Goal: Task Accomplishment & Management: Use online tool/utility

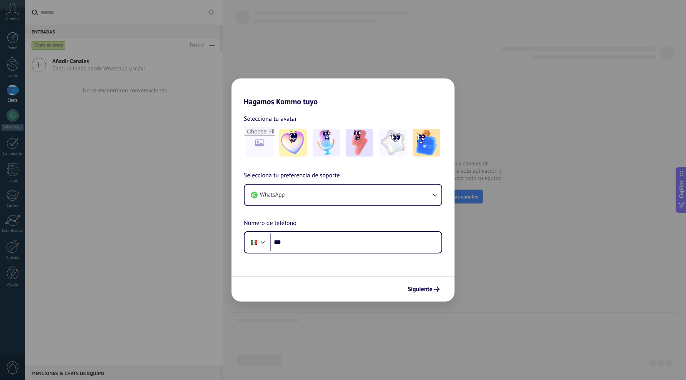
drag, startPoint x: -2, startPoint y: 292, endPoint x: -2, endPoint y: 344, distance: 51.2
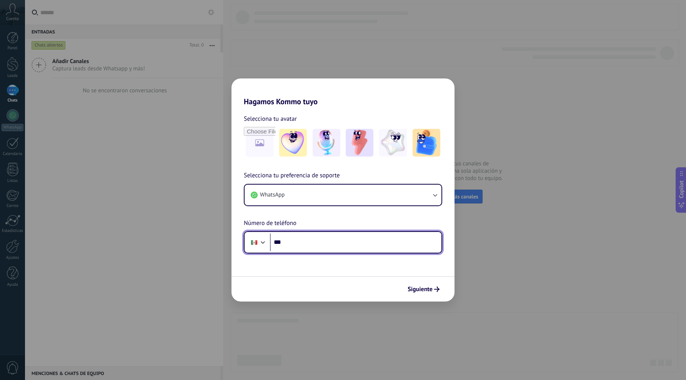
drag, startPoint x: -2, startPoint y: 344, endPoint x: 308, endPoint y: 245, distance: 324.7
click at [308, 245] on input "***" at bounding box center [356, 243] width 172 height 18
type input "**********"
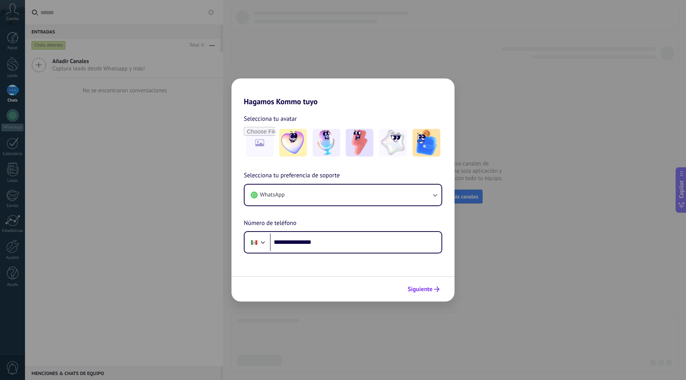
click at [422, 289] on span "Siguiente" at bounding box center [420, 289] width 25 height 5
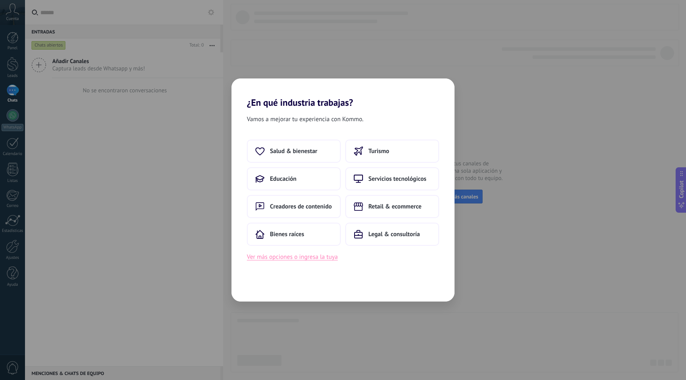
click at [316, 255] on button "Ver más opciones o ingresa la tuya" at bounding box center [292, 257] width 91 height 10
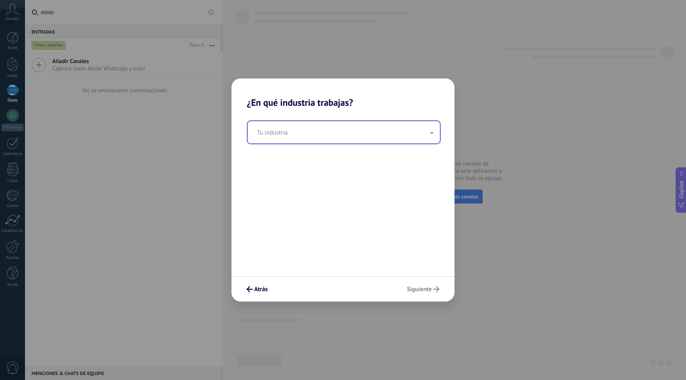
click at [355, 137] on input "text" at bounding box center [344, 132] width 192 height 22
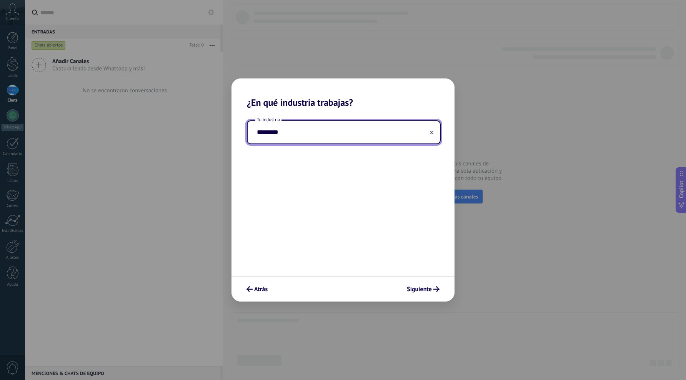
drag, startPoint x: 284, startPoint y: 134, endPoint x: 218, endPoint y: 135, distance: 65.4
click at [218, 135] on div "¿En qué industria trabajas? Tu industria ********* Atrás [GEOGRAPHIC_DATA]" at bounding box center [343, 190] width 686 height 380
type input "*"
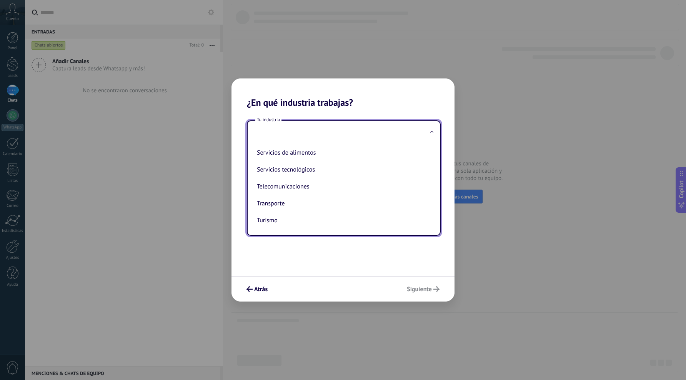
scroll to position [209, 0]
click at [299, 188] on li "Telecomunicaciones" at bounding box center [342, 186] width 177 height 17
type input "**********"
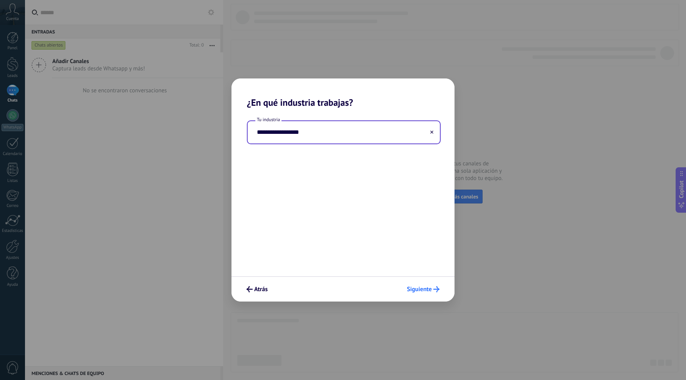
click at [416, 291] on span "Siguiente" at bounding box center [419, 289] width 25 height 5
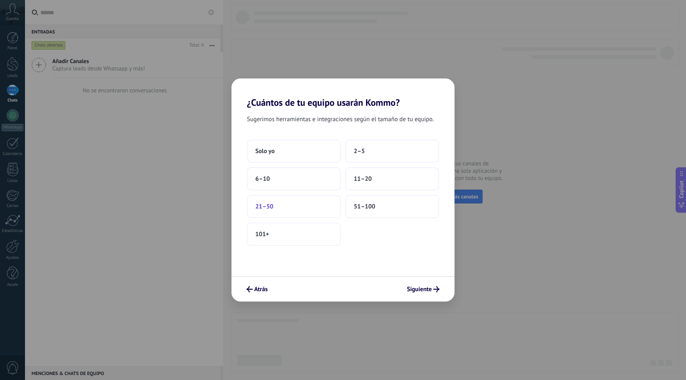
click at [274, 210] on button "21–50" at bounding box center [294, 206] width 94 height 23
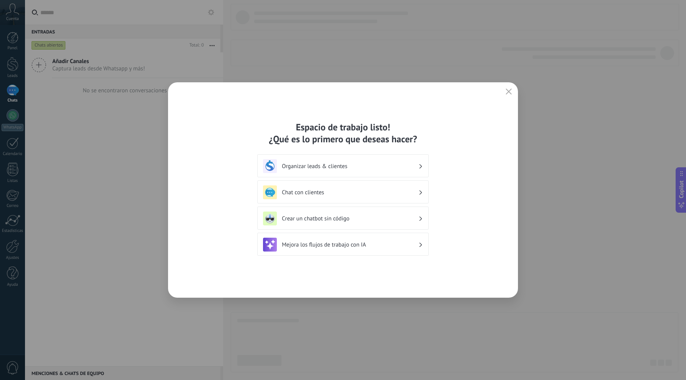
click at [419, 243] on div "Mejora los flujos de trabajo con IA" at bounding box center [343, 245] width 160 height 14
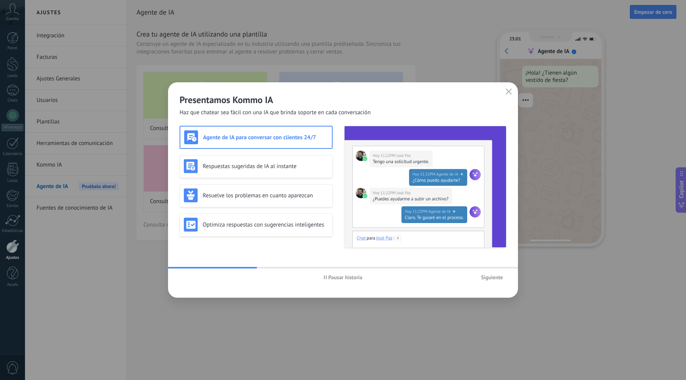
click at [300, 140] on h3 "Agente de IA para conversar con clientes 24/7" at bounding box center [265, 137] width 125 height 7
click at [491, 277] on span "Siguiente" at bounding box center [492, 277] width 22 height 5
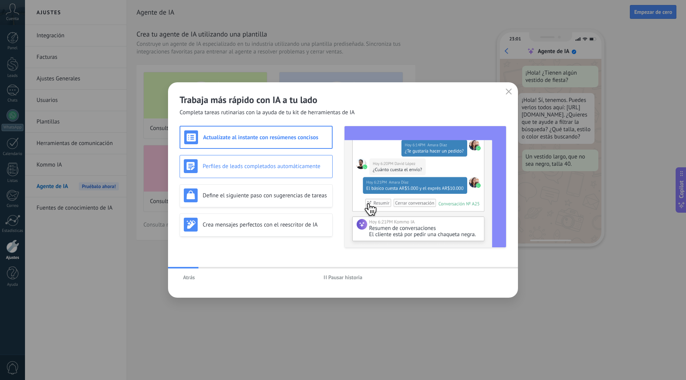
click at [284, 169] on h3 "Perfiles de leads completados automáticamente" at bounding box center [266, 166] width 126 height 7
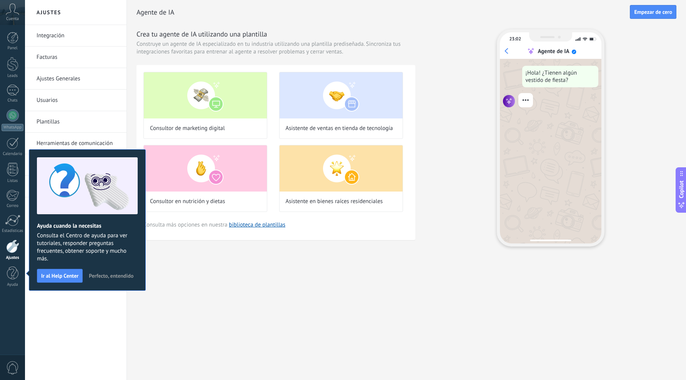
drag, startPoint x: 237, startPoint y: 274, endPoint x: 214, endPoint y: 276, distance: 23.6
click at [235, 274] on div "Ajustes Integración Facturas Ajustes Generales Usuarios Plantillas Herramientas…" at bounding box center [355, 190] width 661 height 380
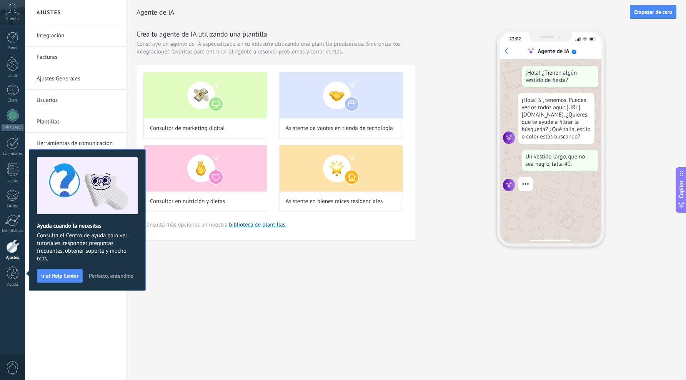
click at [115, 277] on span "Perfecto, entendido" at bounding box center [111, 275] width 45 height 5
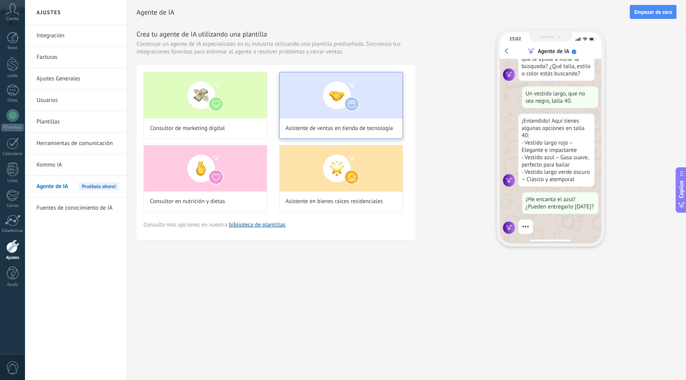
scroll to position [94, 0]
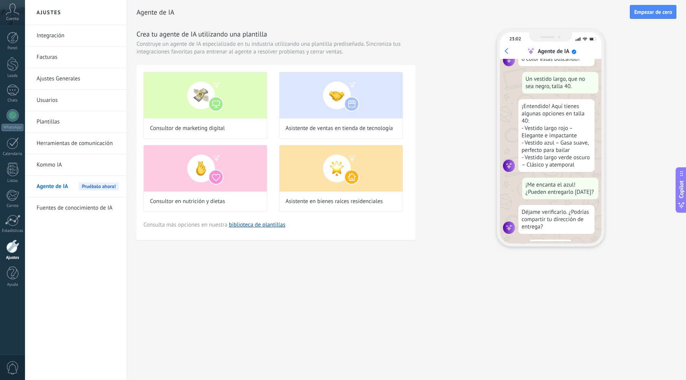
click at [48, 35] on link "Integración" at bounding box center [78, 36] width 82 height 22
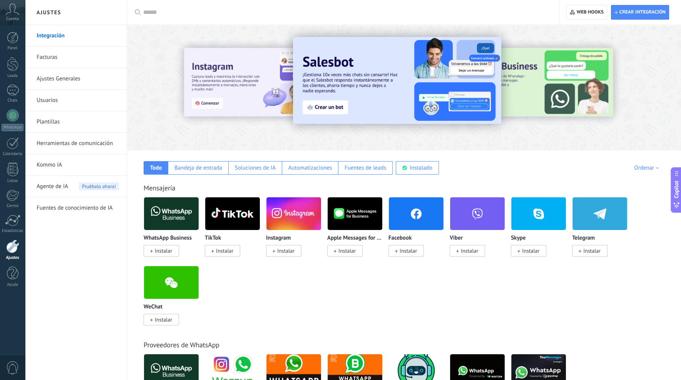
scroll to position [90, 0]
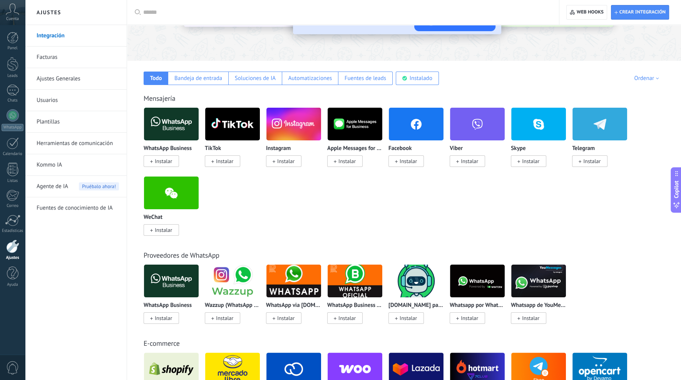
click at [62, 185] on span "Agente de IA" at bounding box center [53, 187] width 32 height 22
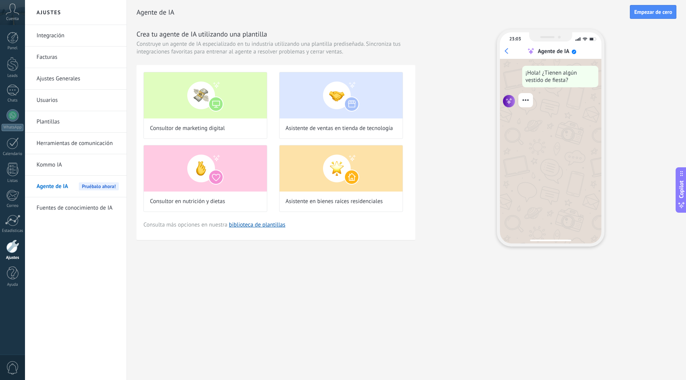
click at [57, 40] on link "Integración" at bounding box center [78, 36] width 82 height 22
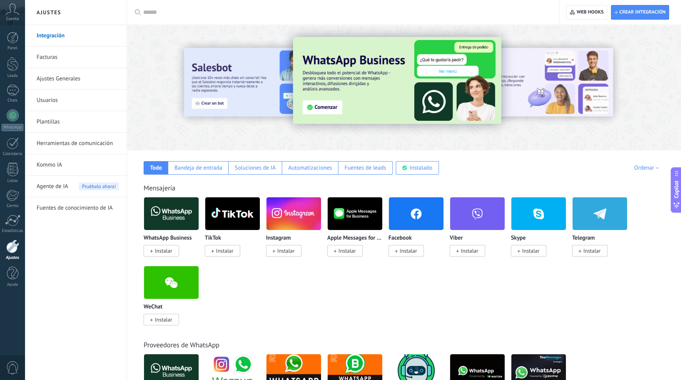
click at [58, 118] on link "Plantillas" at bounding box center [78, 122] width 82 height 22
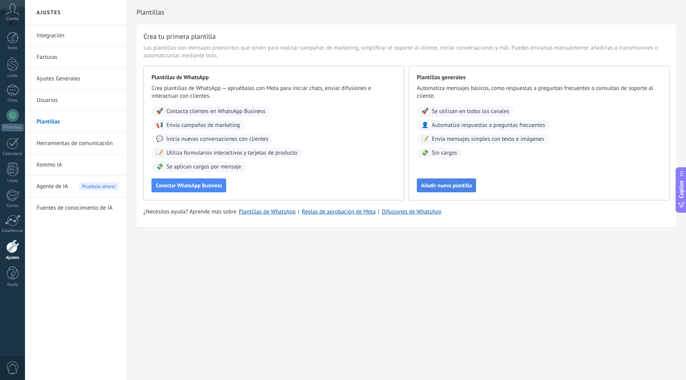
click at [457, 186] on span "Añadir nueva plantilla" at bounding box center [446, 185] width 51 height 5
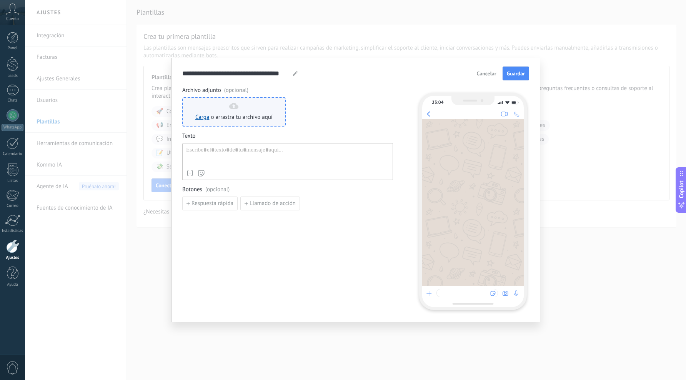
click at [231, 112] on div "Carga o arrastra tu archivo aquí Arrastra aquí" at bounding box center [233, 112] width 77 height 18
click at [229, 152] on div at bounding box center [287, 157] width 203 height 20
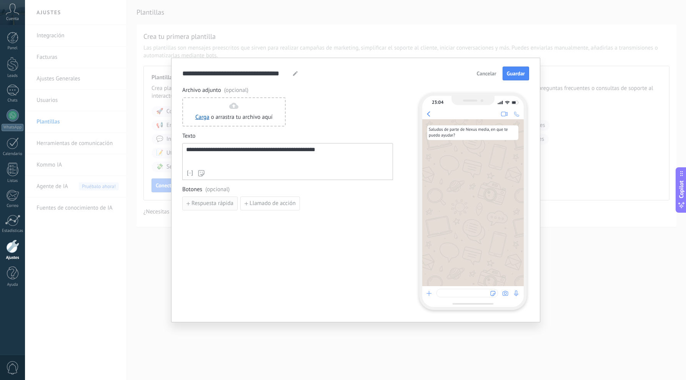
click at [200, 203] on span "Respuesta rápida" at bounding box center [213, 203] width 42 height 5
click at [245, 203] on input at bounding box center [224, 203] width 82 height 12
click at [279, 222] on div "Añadir quick reply" at bounding box center [287, 221] width 211 height 14
click at [223, 204] on input at bounding box center [224, 203] width 82 height 12
type input "*"
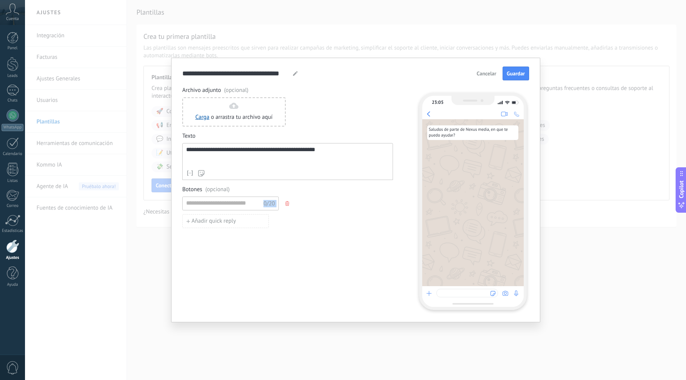
click at [287, 199] on div "0/20" at bounding box center [287, 204] width 211 height 14
click at [287, 203] on icon "button" at bounding box center [287, 203] width 4 height 5
click at [272, 201] on span "Llamado de acción" at bounding box center [273, 203] width 46 height 5
click at [231, 205] on input at bounding box center [224, 203] width 82 height 12
click at [312, 202] on input at bounding box center [332, 203] width 96 height 12
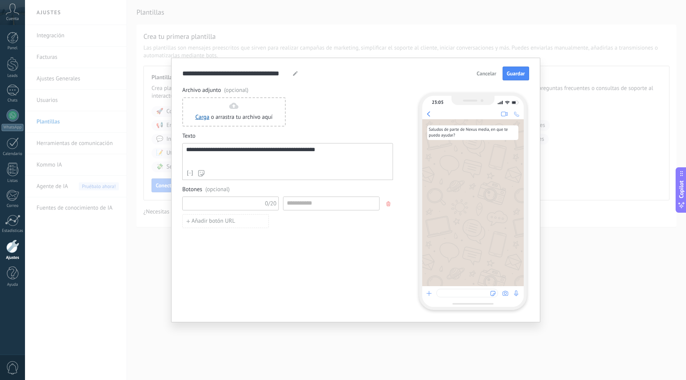
click at [214, 203] on input at bounding box center [224, 203] width 82 height 12
click at [388, 206] on button "button" at bounding box center [389, 204] width 12 height 12
click at [200, 203] on span "Respuesta rápida" at bounding box center [213, 203] width 42 height 5
click at [228, 202] on input at bounding box center [224, 203] width 82 height 12
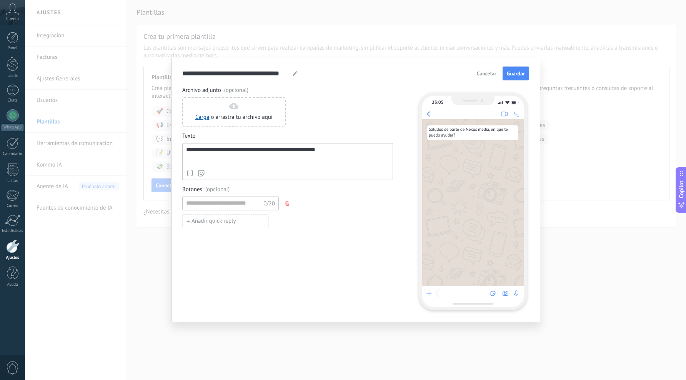
click at [287, 202] on icon "button" at bounding box center [287, 203] width 4 height 5
click at [512, 73] on span "Guardar" at bounding box center [516, 73] width 18 height 5
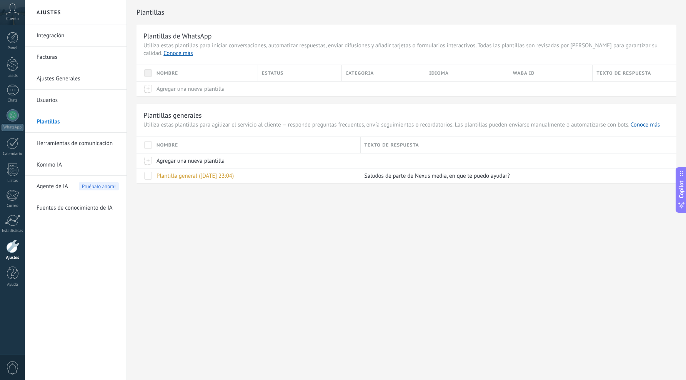
click at [14, 17] on span "Cuenta" at bounding box center [12, 19] width 13 height 5
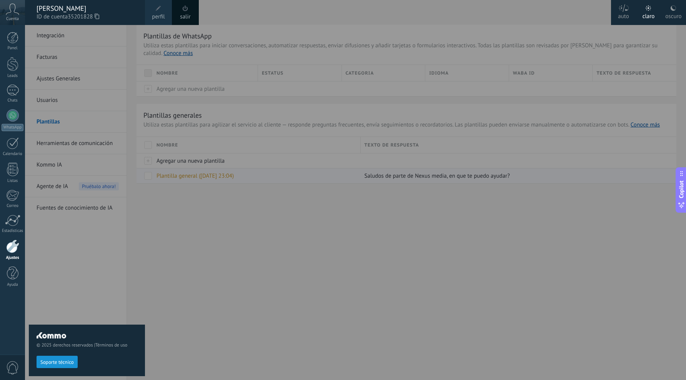
click at [259, 172] on div at bounding box center [368, 190] width 686 height 380
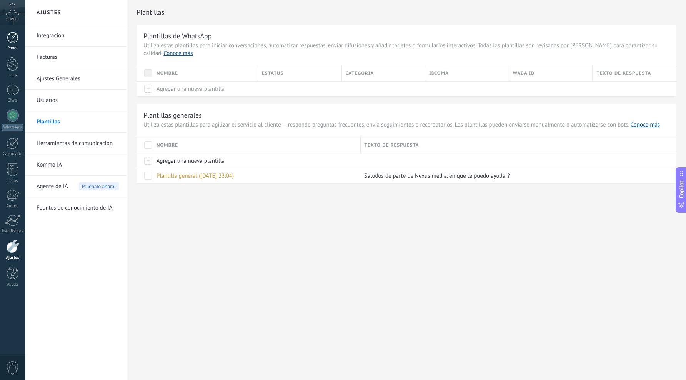
click at [17, 38] on div at bounding box center [13, 38] width 12 height 12
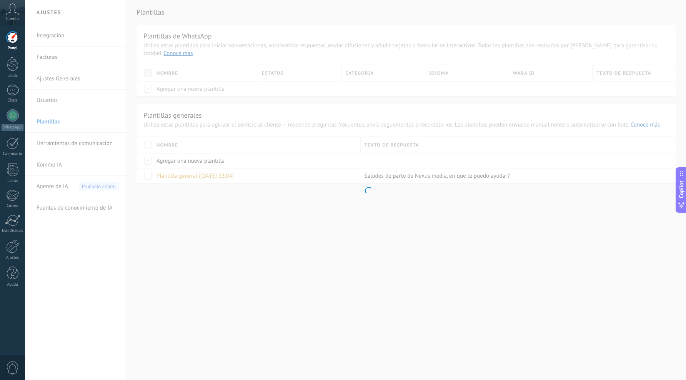
click at [11, 39] on div at bounding box center [13, 38] width 12 height 12
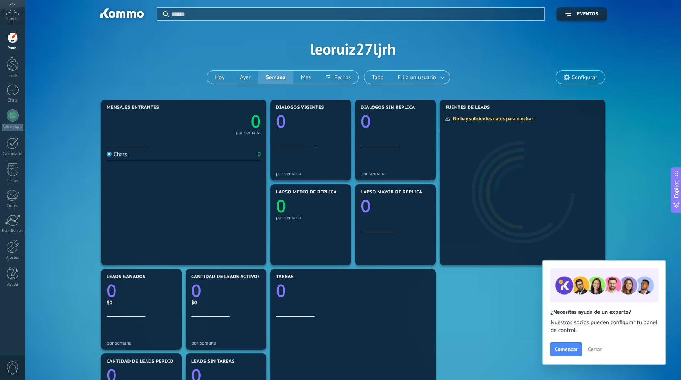
drag, startPoint x: 591, startPoint y: 345, endPoint x: 596, endPoint y: 349, distance: 6.6
click at [596, 349] on button "Cerrar" at bounding box center [594, 350] width 21 height 12
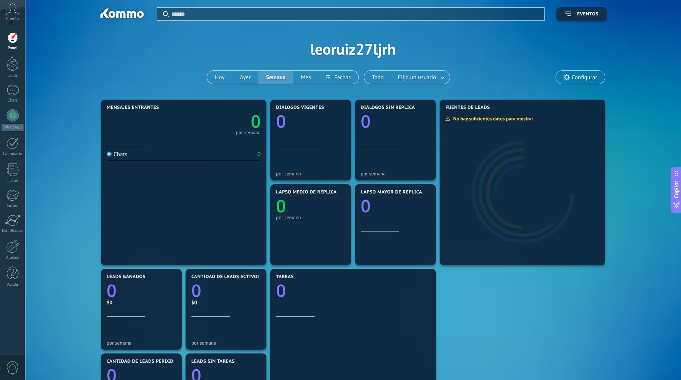
click at [378, 91] on div "Aplicar Eventos leoruiz27ljrh [DATE] [DATE] Semana Mes Todo Elija un usuario Co…" at bounding box center [353, 49] width 633 height 98
click at [377, 89] on div "Aplicar Eventos leoruiz27ljrh [DATE] [DATE] Semana Mes Todo Elija un usuario Co…" at bounding box center [353, 49] width 633 height 98
drag, startPoint x: 310, startPoint y: 64, endPoint x: 319, endPoint y: 60, distance: 9.5
click at [319, 60] on div "Aplicar Eventos leoruiz27ljrh [DATE] [DATE] Semana Mes Todo Elija un usuario Co…" at bounding box center [353, 49] width 633 height 98
drag, startPoint x: 319, startPoint y: 60, endPoint x: 407, endPoint y: 47, distance: 89.9
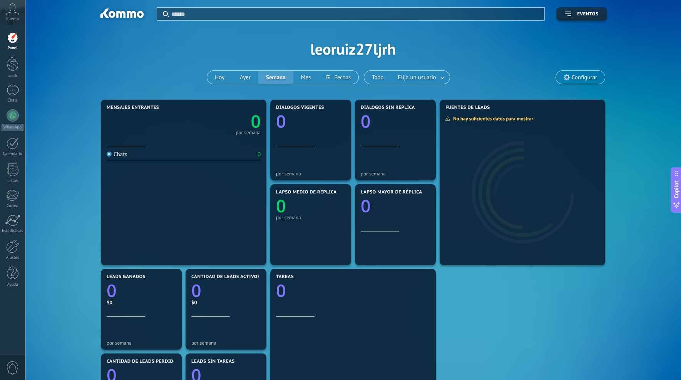
click at [407, 47] on div "Aplicar Eventos leoruiz27ljrh [DATE] [DATE] Semana Mes Todo Elija un usuario Co…" at bounding box center [353, 49] width 633 height 98
click at [596, 71] on span "Configurar" at bounding box center [580, 77] width 49 height 13
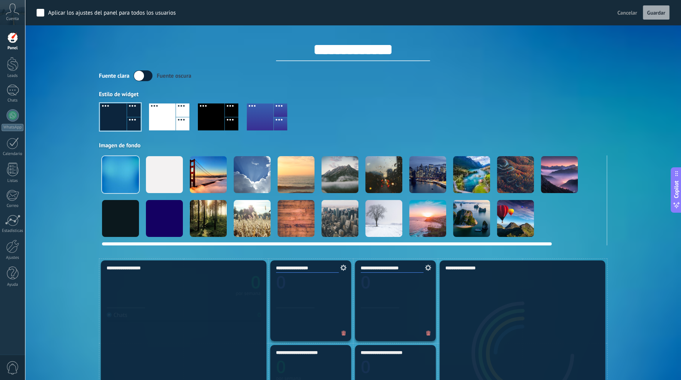
click at [392, 172] on div at bounding box center [383, 174] width 37 height 37
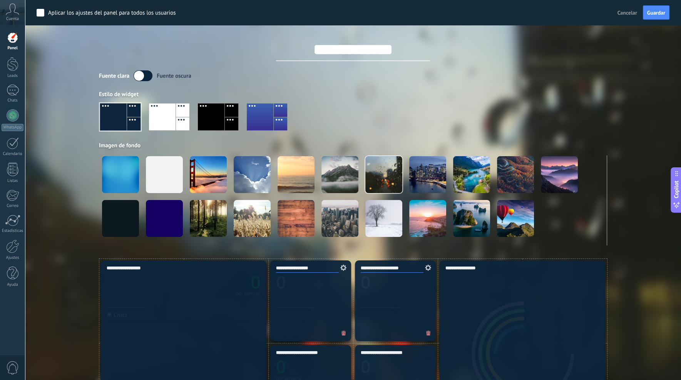
click at [209, 117] on div at bounding box center [211, 116] width 27 height 27
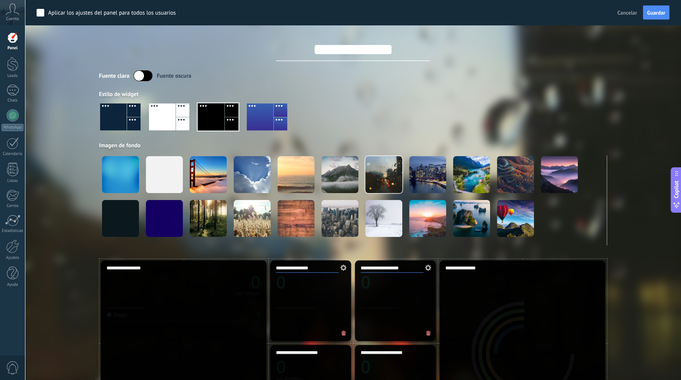
click at [130, 126] on div at bounding box center [133, 123] width 13 height 13
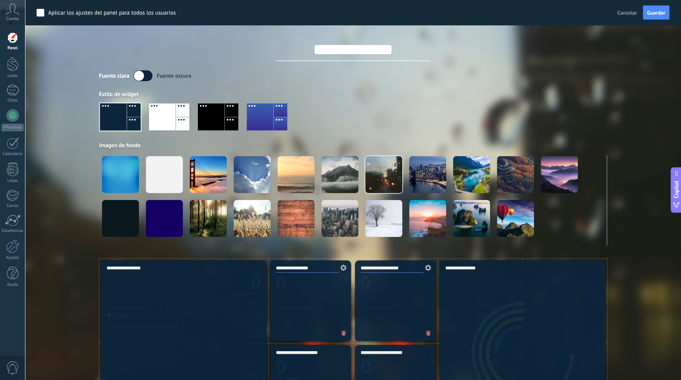
click at [362, 54] on input "**********" at bounding box center [353, 49] width 154 height 23
click at [364, 56] on input "**********" at bounding box center [353, 49] width 154 height 23
type input "*****"
click at [654, 13] on span "Guardar" at bounding box center [656, 12] width 18 height 5
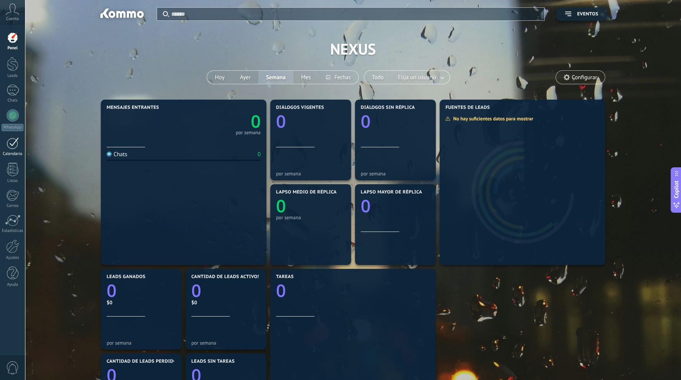
click at [12, 146] on div at bounding box center [13, 143] width 12 height 12
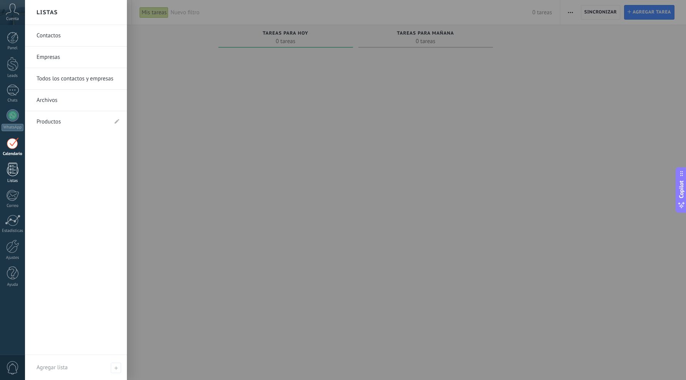
click at [13, 170] on div at bounding box center [13, 169] width 12 height 13
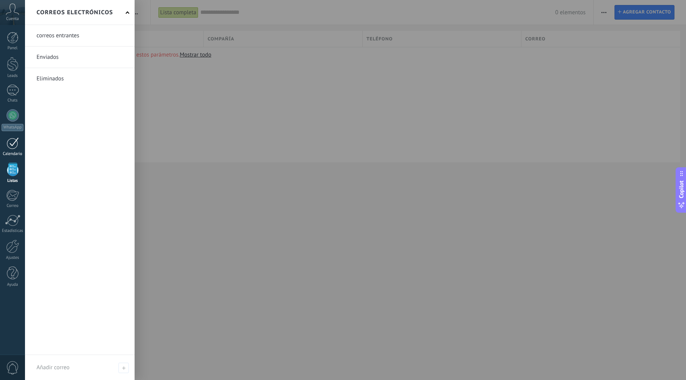
drag, startPoint x: 0, startPoint y: 133, endPoint x: 3, endPoint y: 143, distance: 10.9
click at [0, 136] on html ".abccls-1,.abccls-2{fill-rule:evenodd}.abccls-2{fill:#fff} .abfcls-1{fill:none}…" at bounding box center [343, 190] width 686 height 380
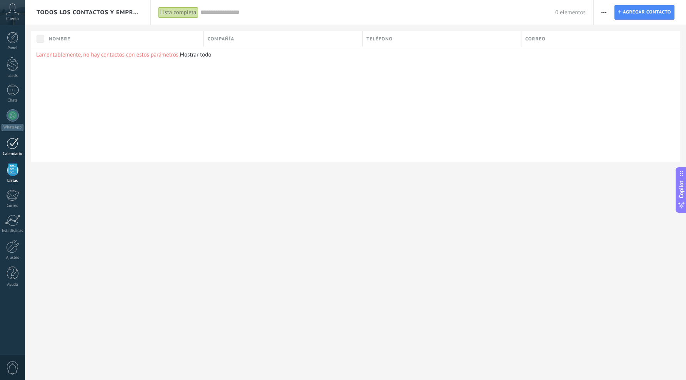
click at [11, 146] on div at bounding box center [13, 143] width 12 height 12
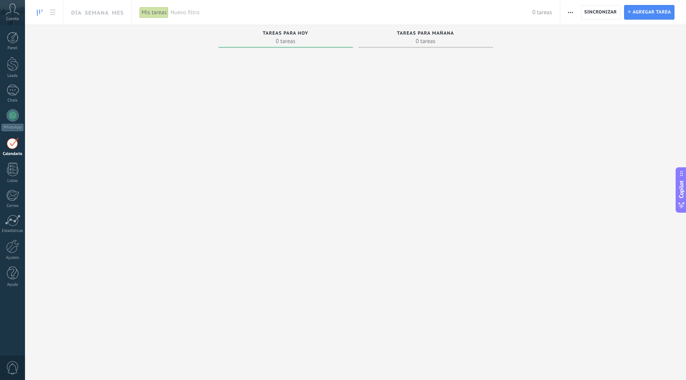
click at [16, 12] on icon at bounding box center [12, 9] width 13 height 12
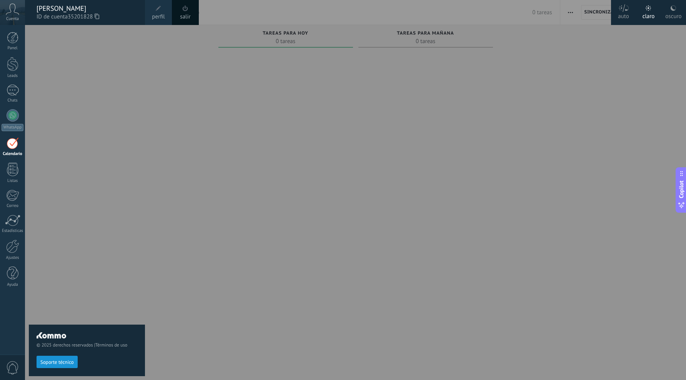
click at [159, 14] on span "perfil" at bounding box center [158, 17] width 13 height 8
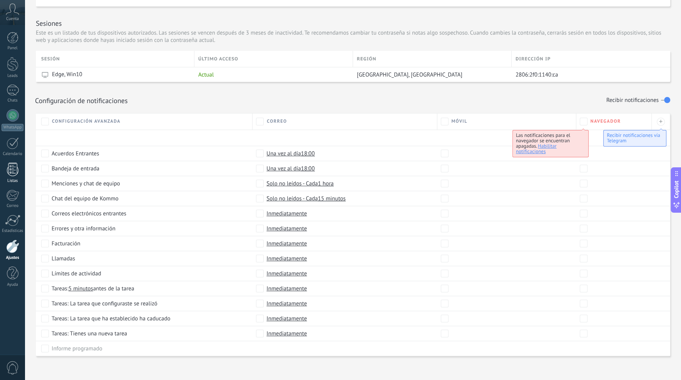
scroll to position [269, 0]
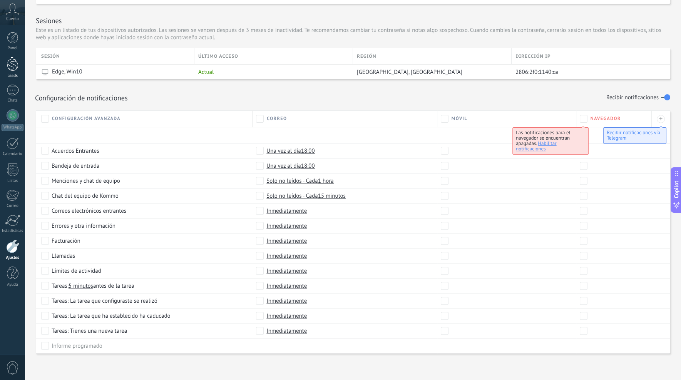
click at [13, 64] on div at bounding box center [13, 64] width 12 height 14
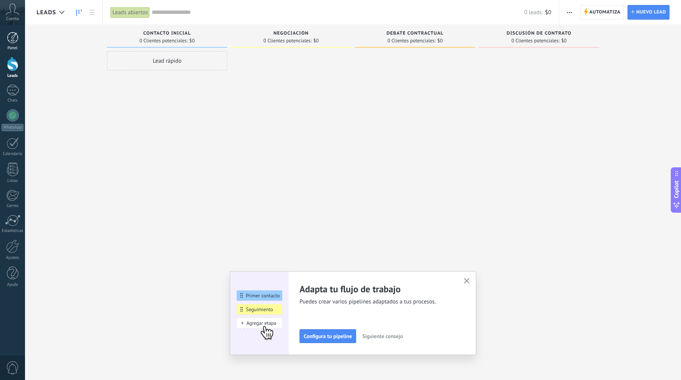
click at [14, 40] on div at bounding box center [13, 38] width 12 height 12
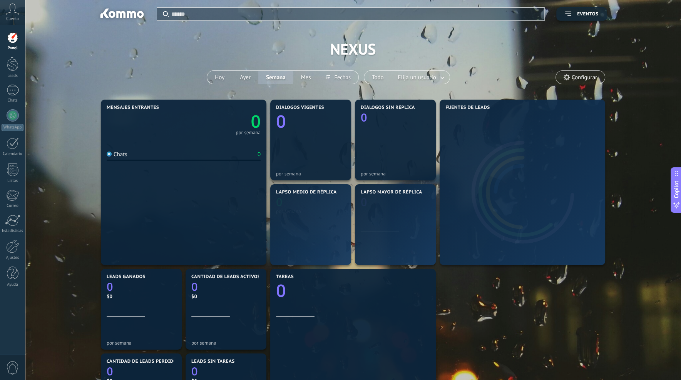
click at [18, 20] on span "Cuenta" at bounding box center [12, 19] width 13 height 5
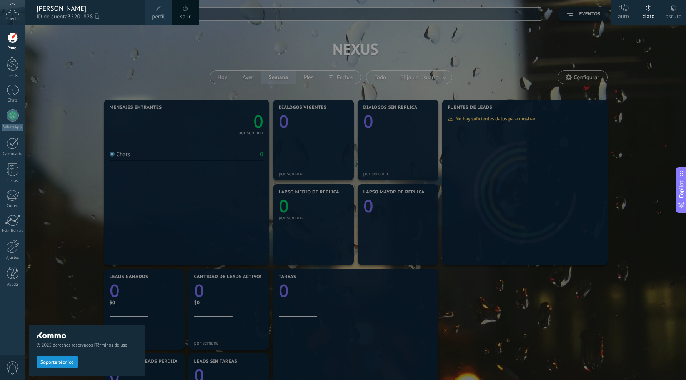
click at [40, 15] on span "ID de cuenta 35201828" at bounding box center [87, 17] width 101 height 8
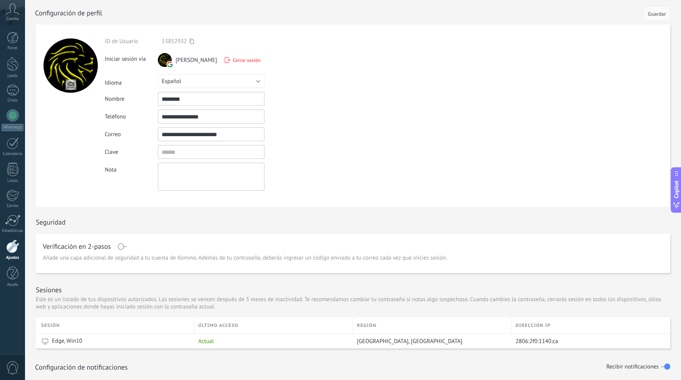
click at [14, 14] on icon at bounding box center [12, 9] width 13 height 12
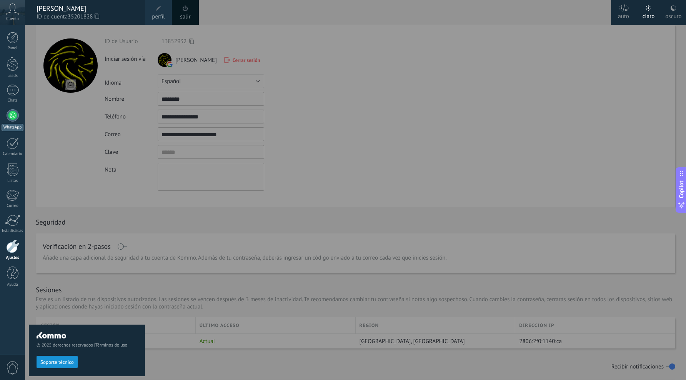
click at [13, 114] on div at bounding box center [13, 115] width 12 height 12
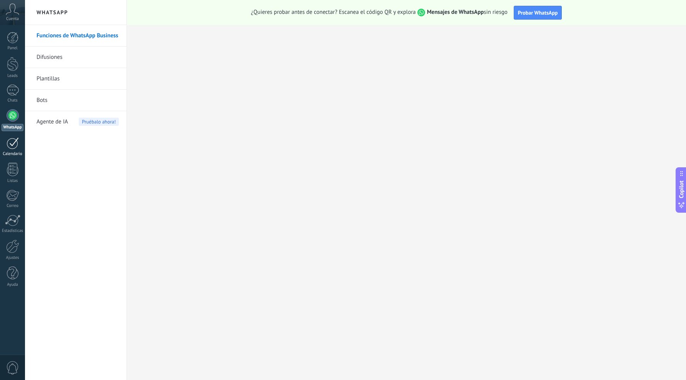
click at [15, 145] on div at bounding box center [13, 143] width 12 height 12
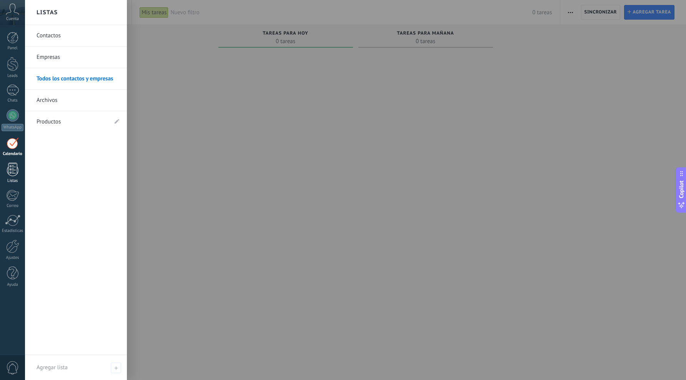
click at [10, 169] on div at bounding box center [13, 169] width 12 height 13
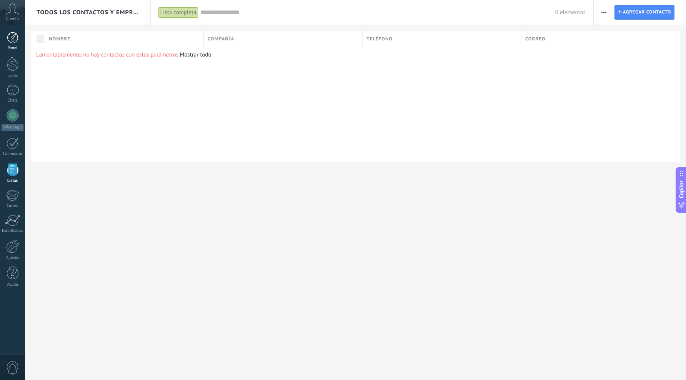
click at [15, 42] on div at bounding box center [13, 38] width 12 height 12
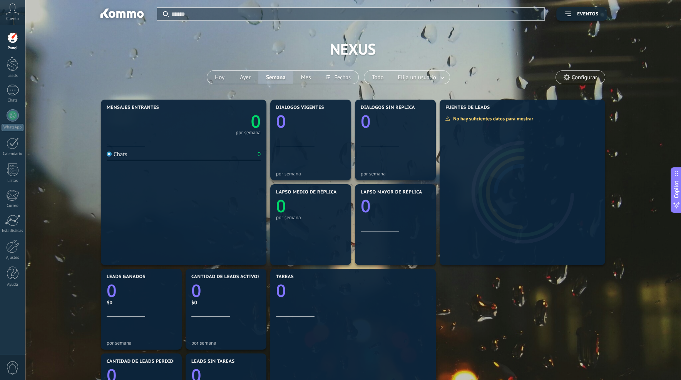
click at [12, 15] on icon at bounding box center [12, 9] width 13 height 12
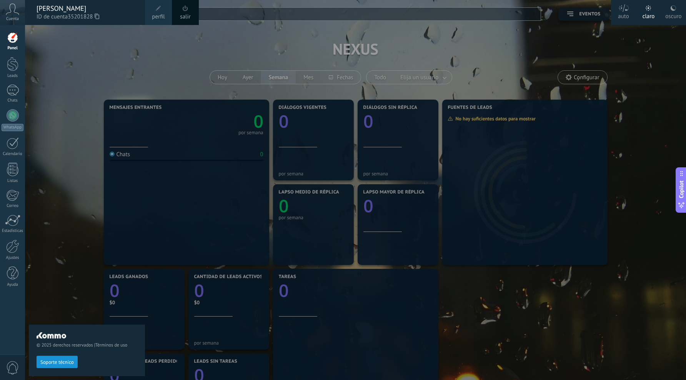
click at [159, 13] on span "perfil" at bounding box center [158, 17] width 13 height 8
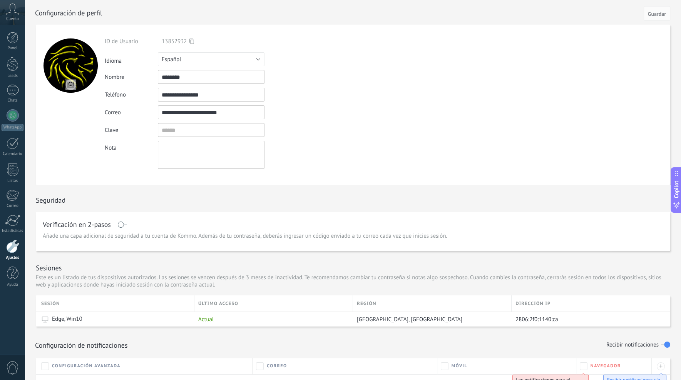
click at [8, 15] on div "Cuenta" at bounding box center [12, 12] width 25 height 25
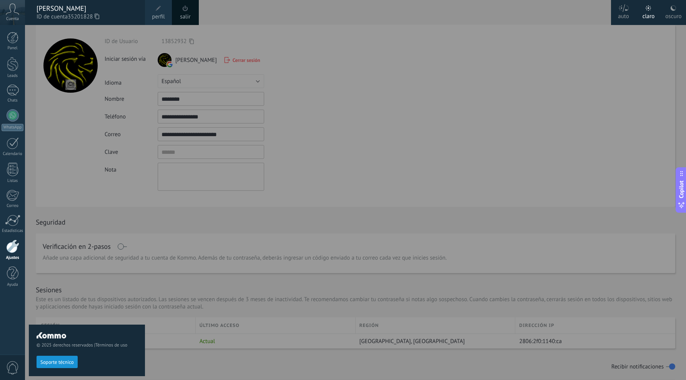
click at [62, 14] on div "[PERSON_NAME] ID de cuenta 35201828" at bounding box center [85, 12] width 120 height 25
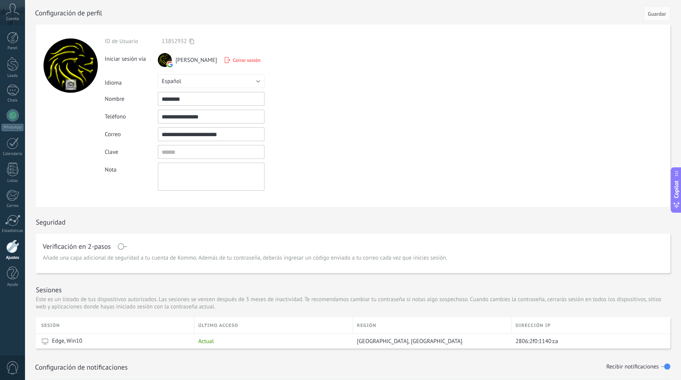
click at [5, 12] on div "Cuenta" at bounding box center [12, 12] width 25 height 25
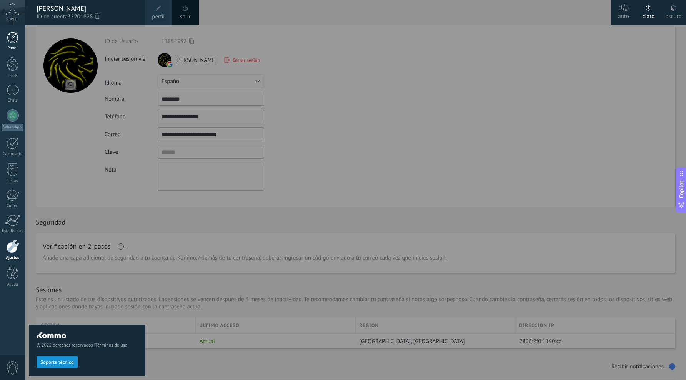
click at [12, 40] on div at bounding box center [13, 38] width 12 height 12
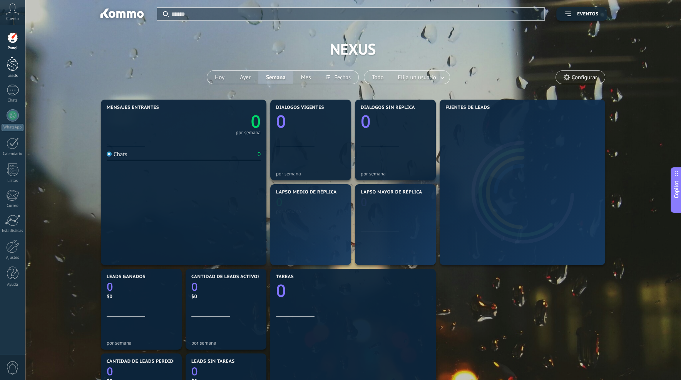
click at [15, 72] on link "Leads" at bounding box center [12, 68] width 25 height 22
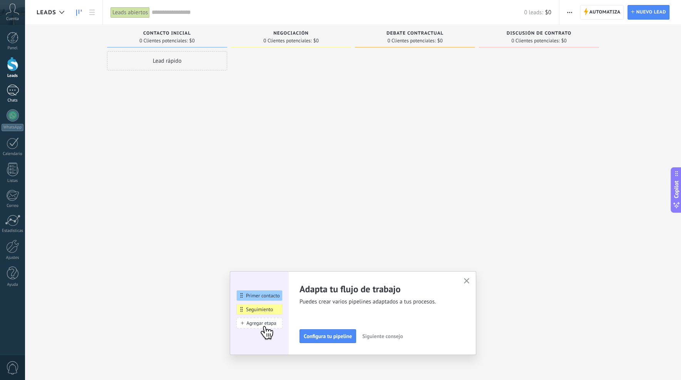
click at [14, 92] on div at bounding box center [13, 90] width 12 height 11
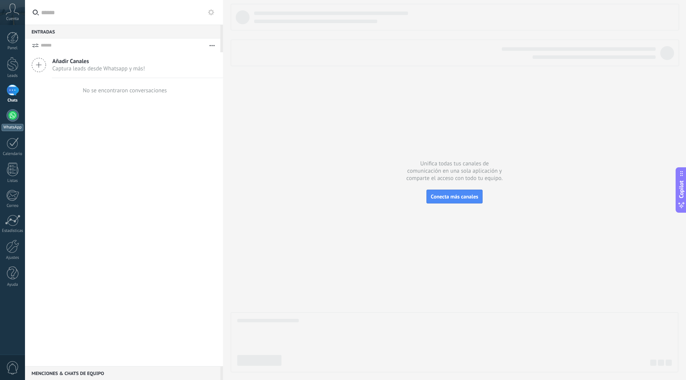
click at [12, 114] on div at bounding box center [13, 115] width 12 height 12
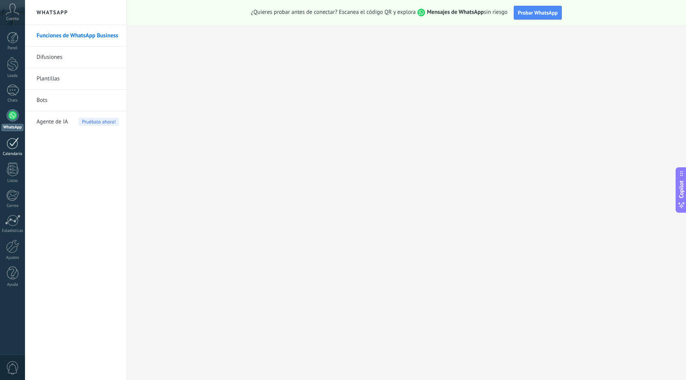
click at [11, 148] on div at bounding box center [13, 143] width 12 height 12
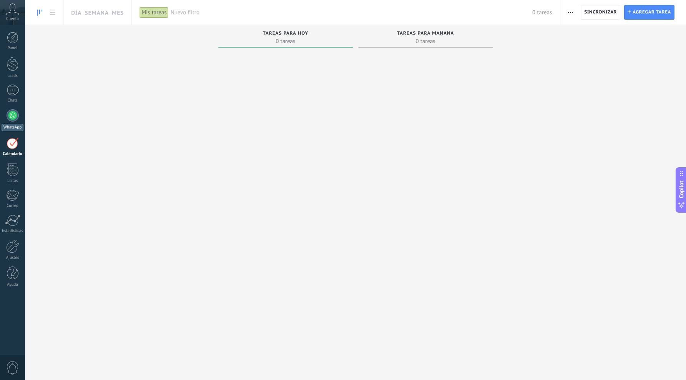
click at [12, 117] on div at bounding box center [13, 115] width 12 height 12
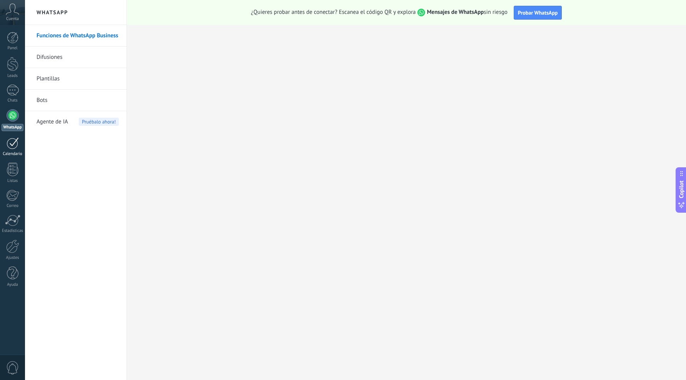
click at [15, 137] on div at bounding box center [13, 143] width 12 height 12
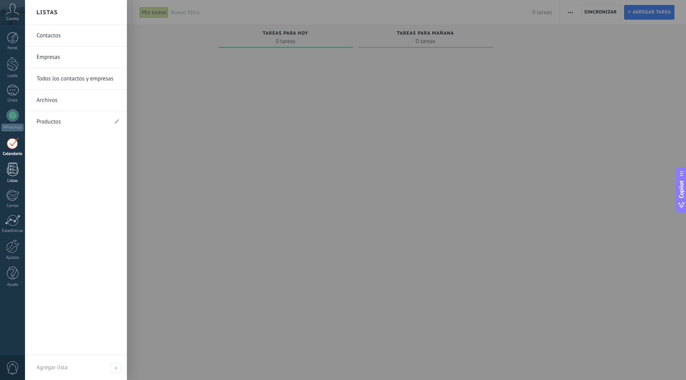
click at [12, 164] on div at bounding box center [13, 169] width 12 height 13
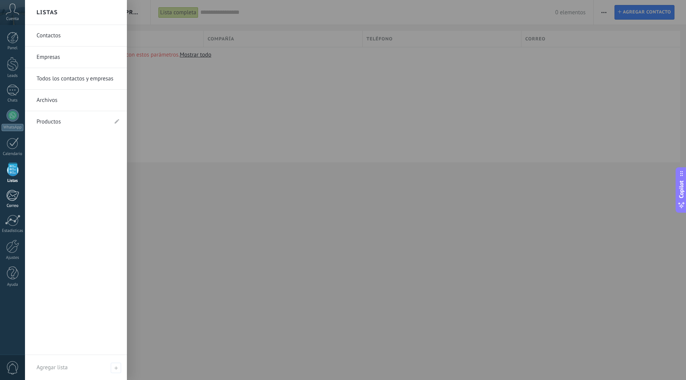
click at [8, 205] on div "Correo" at bounding box center [13, 206] width 22 height 5
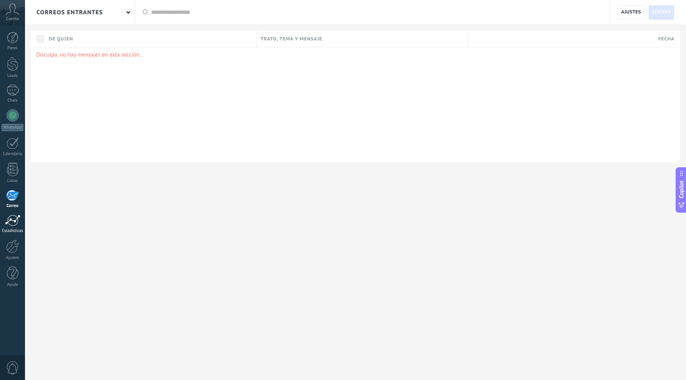
click at [13, 220] on div at bounding box center [12, 221] width 15 height 12
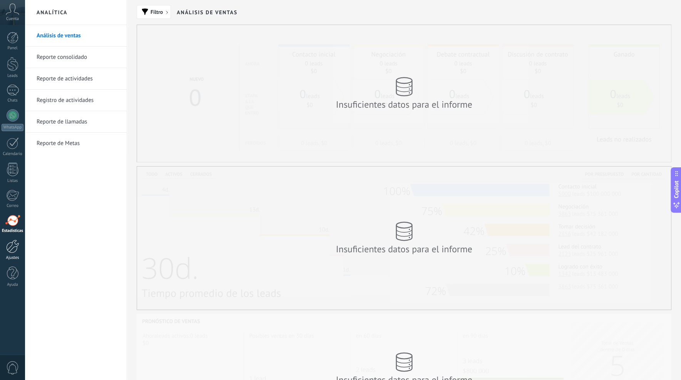
click at [8, 240] on div at bounding box center [12, 246] width 13 height 13
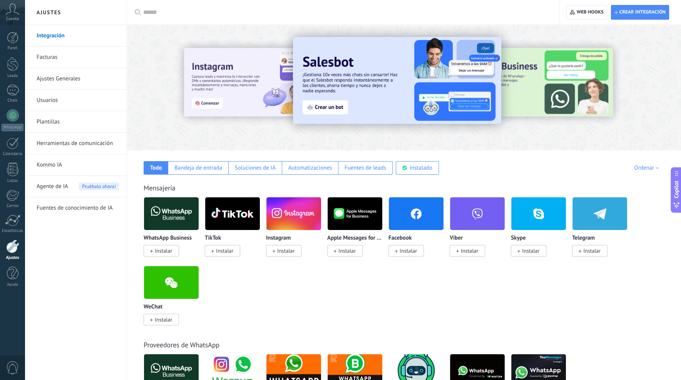
click at [400, 253] on span "Instalar" at bounding box center [407, 250] width 17 height 7
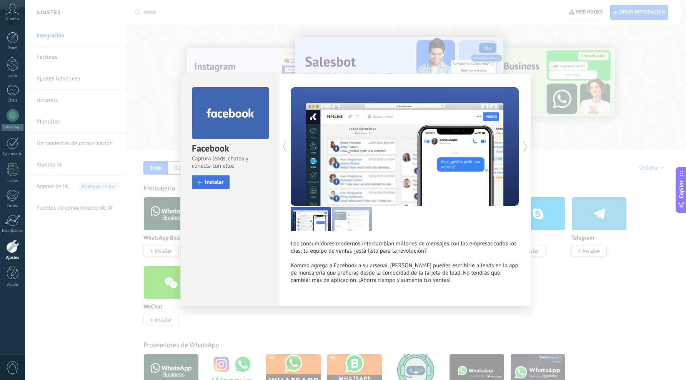
click at [215, 182] on span "Instalar" at bounding box center [214, 182] width 19 height 6
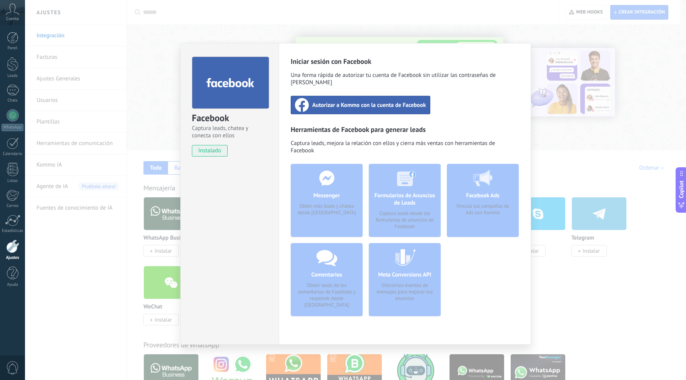
click at [563, 139] on div "Facebook Captura leads, chatea y conecta con ellos instalado Desinstalar Inicia…" at bounding box center [355, 190] width 661 height 380
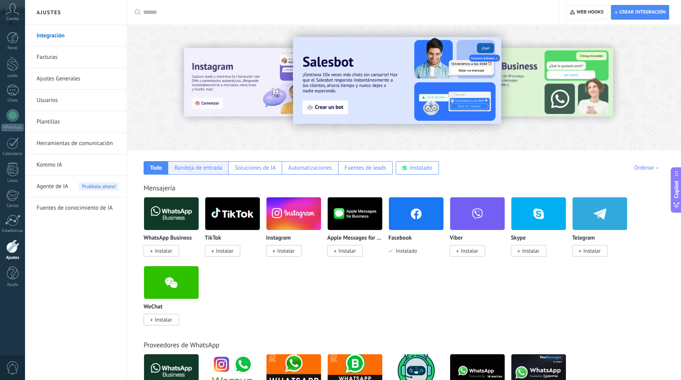
click at [195, 170] on div "Bandeja de entrada" at bounding box center [198, 167] width 48 height 7
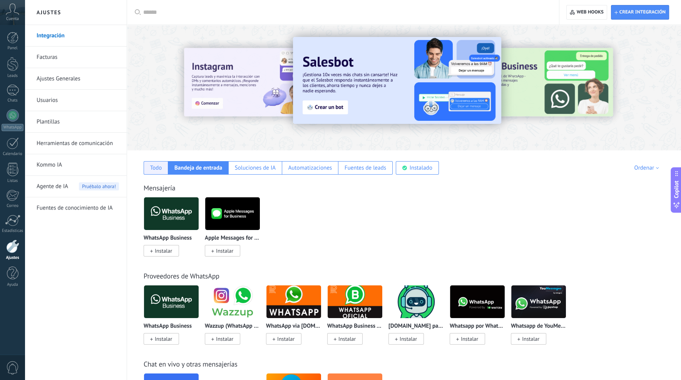
click at [155, 171] on div "Todo" at bounding box center [156, 167] width 12 height 7
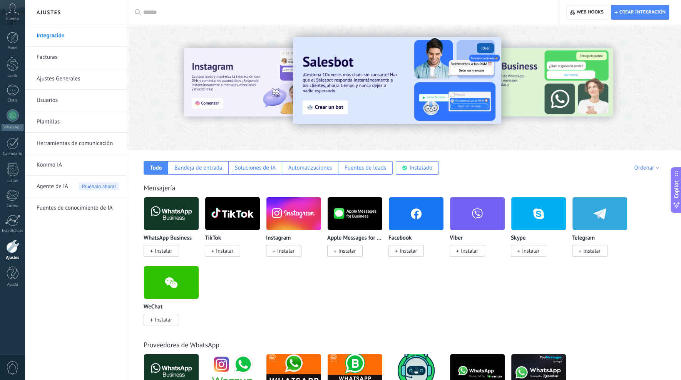
click at [406, 217] on img at bounding box center [416, 213] width 55 height 37
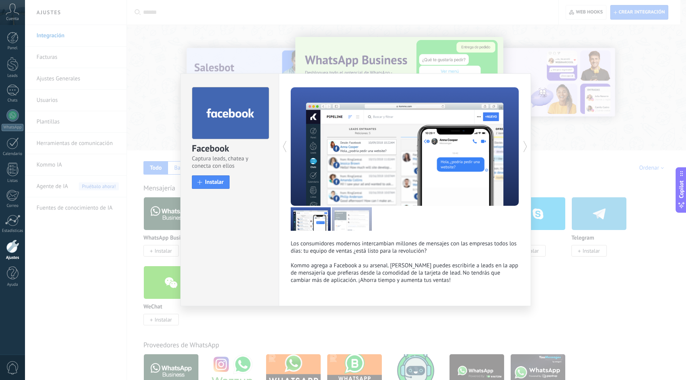
click at [562, 275] on div "Facebook Captura leads, chatea y conecta con ellos install Instalar Los consumi…" at bounding box center [355, 190] width 661 height 380
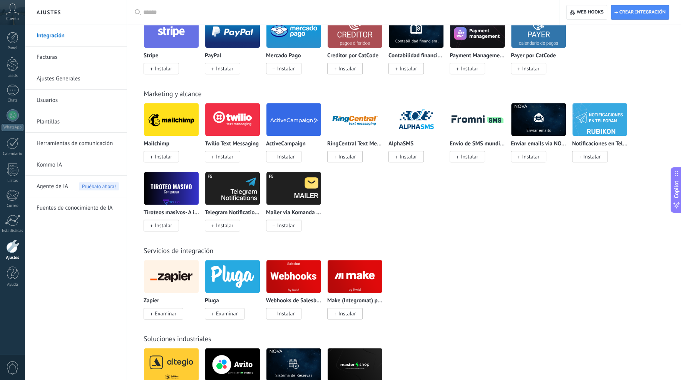
scroll to position [1077, 0]
